Goal: Task Accomplishment & Management: Manage account settings

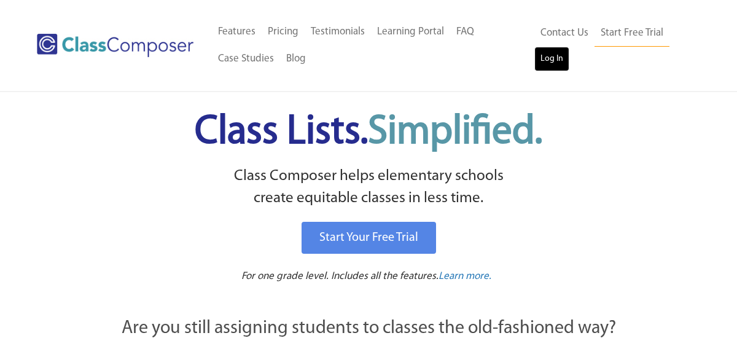
click at [553, 66] on link "Log In" at bounding box center [551, 59] width 35 height 25
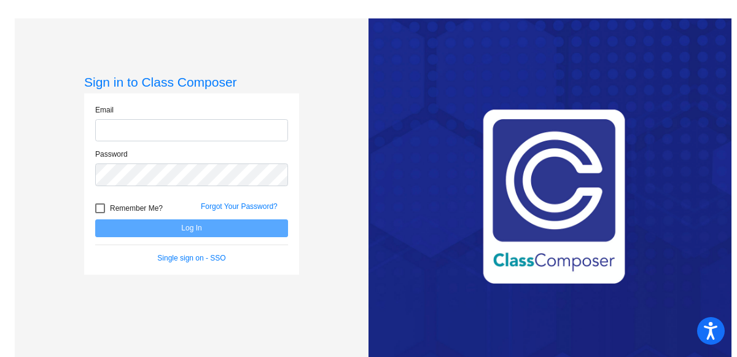
type input "[EMAIL_ADDRESS][DOMAIN_NAME]"
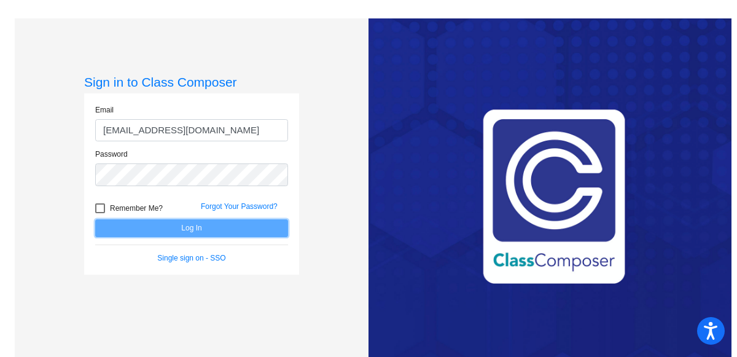
click at [185, 224] on button "Log In" at bounding box center [191, 228] width 193 height 18
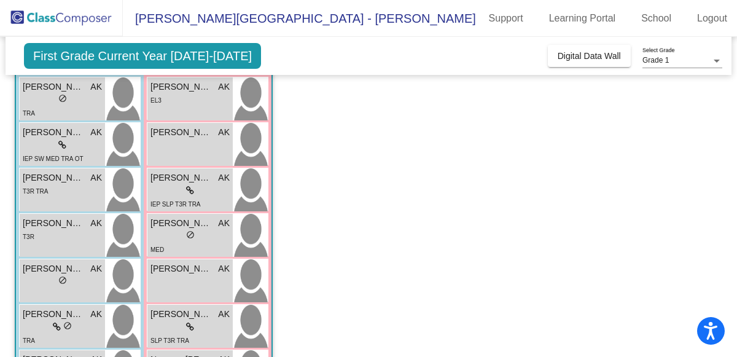
scroll to position [166, 0]
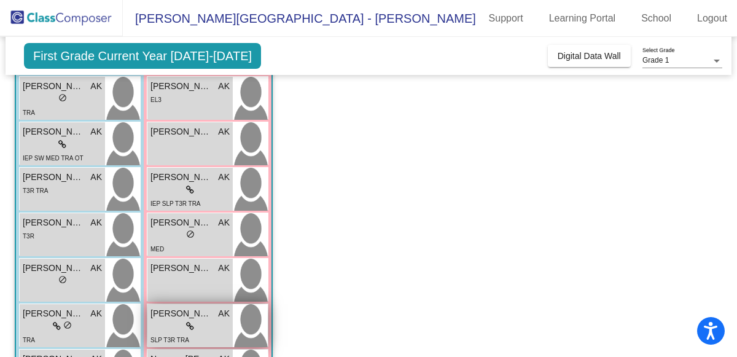
click at [171, 311] on span "Neveah Hughes" at bounding box center [180, 313] width 61 height 13
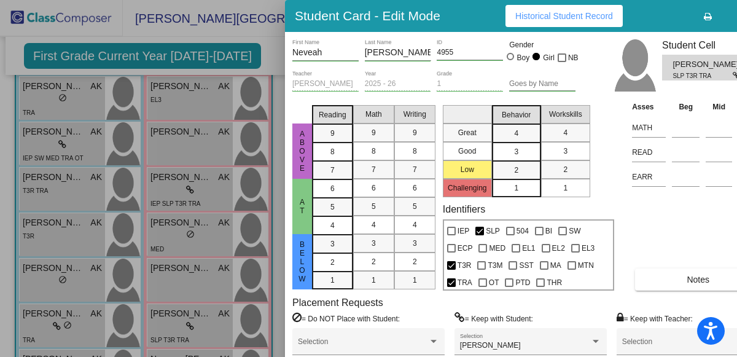
click at [220, 18] on div at bounding box center [368, 178] width 737 height 357
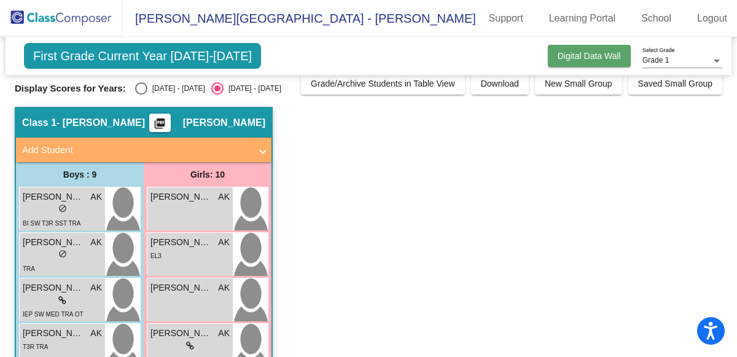
scroll to position [0, 0]
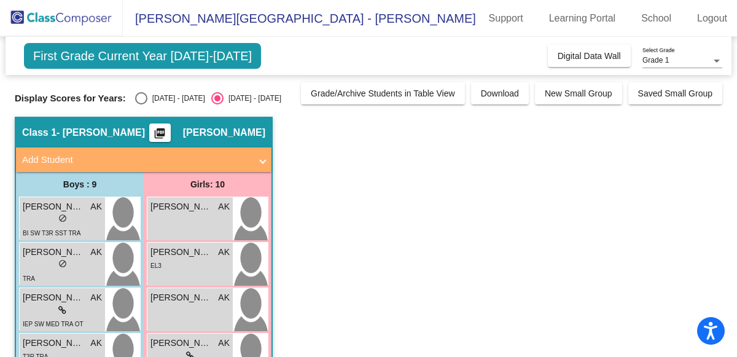
click at [135, 101] on div "Select an option" at bounding box center [141, 98] width 12 height 12
click at [141, 104] on input "2024 - 2025" at bounding box center [141, 104] width 1 height 1
radio input "true"
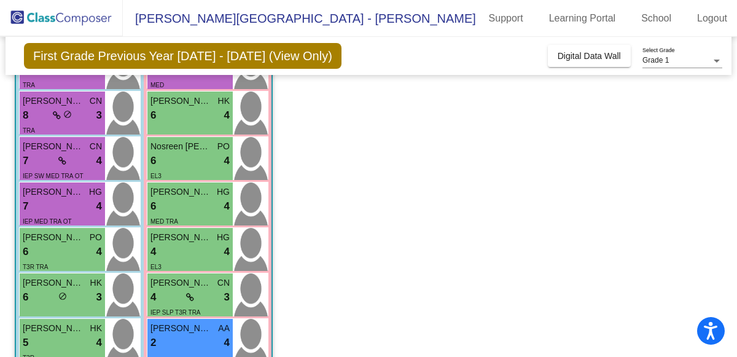
scroll to position [137, 0]
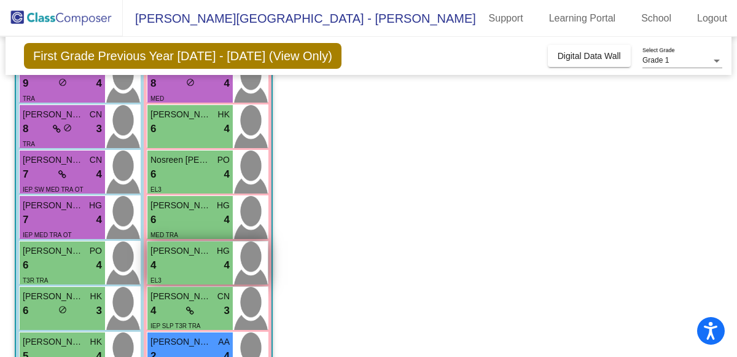
click at [163, 263] on div "4 lock do_not_disturb_alt 4" at bounding box center [189, 265] width 79 height 16
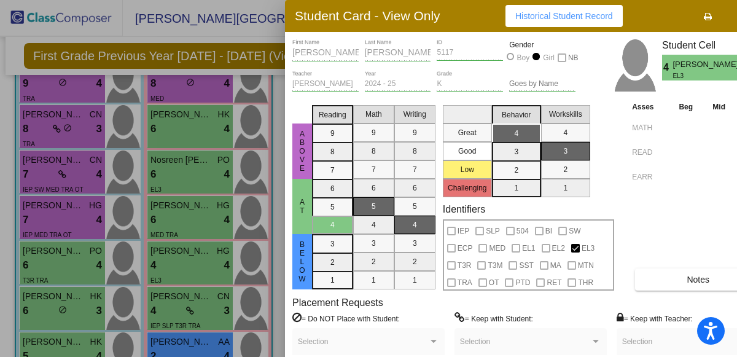
click at [253, 35] on div at bounding box center [368, 178] width 737 height 357
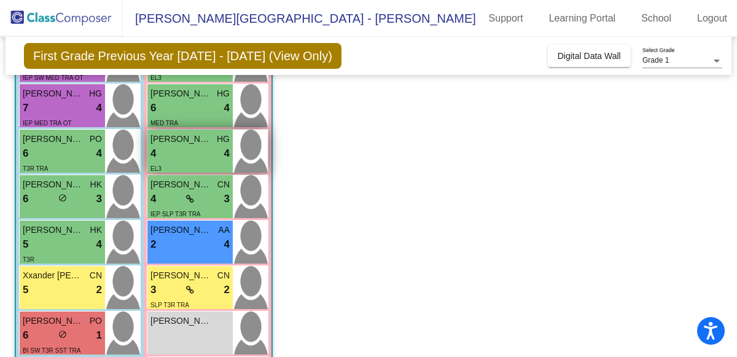
scroll to position [249, 0]
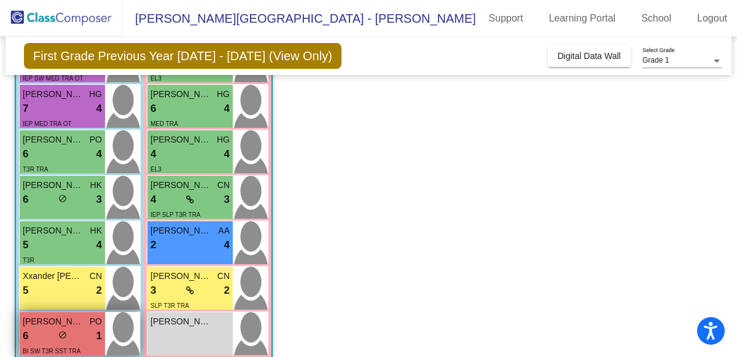
click at [36, 322] on span "Benjimyn Linstrom" at bounding box center [53, 321] width 61 height 13
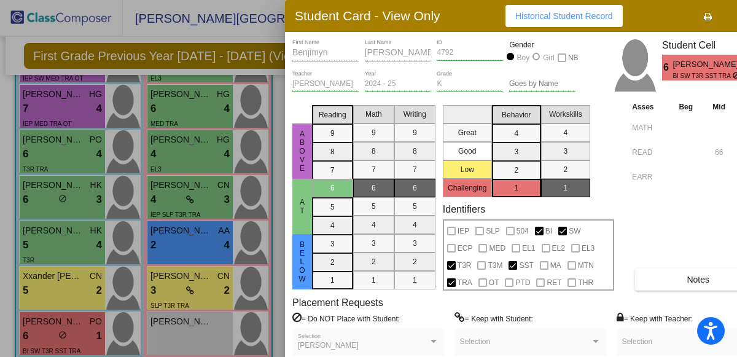
click at [221, 36] on div at bounding box center [368, 178] width 737 height 357
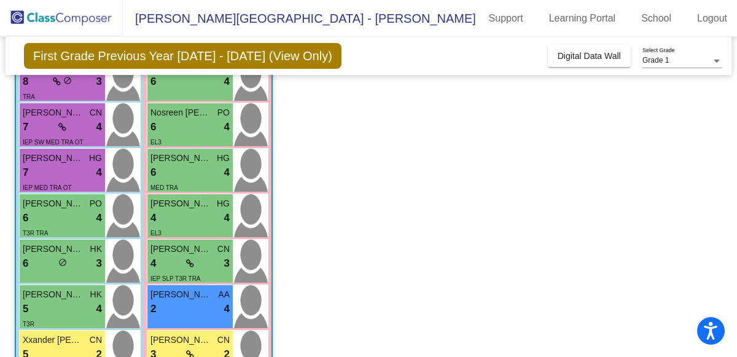
scroll to position [173, 0]
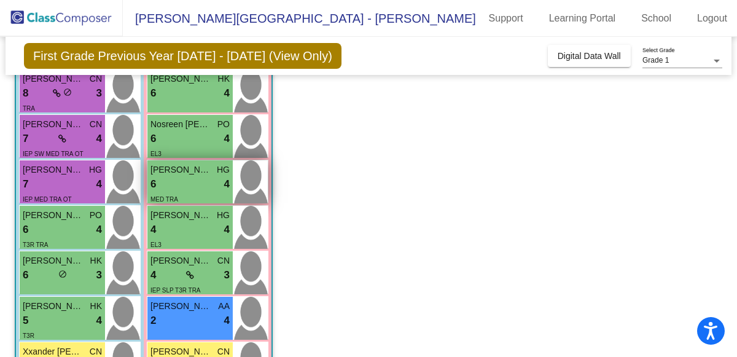
click at [166, 172] on span "Sophia Kells" at bounding box center [180, 169] width 61 height 13
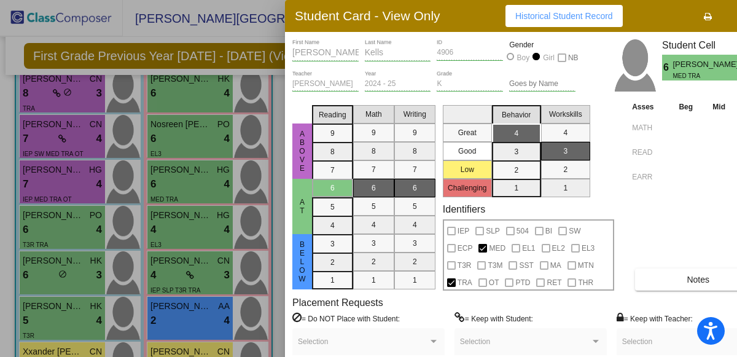
click at [248, 25] on div at bounding box center [368, 178] width 737 height 357
